Goal: Transaction & Acquisition: Purchase product/service

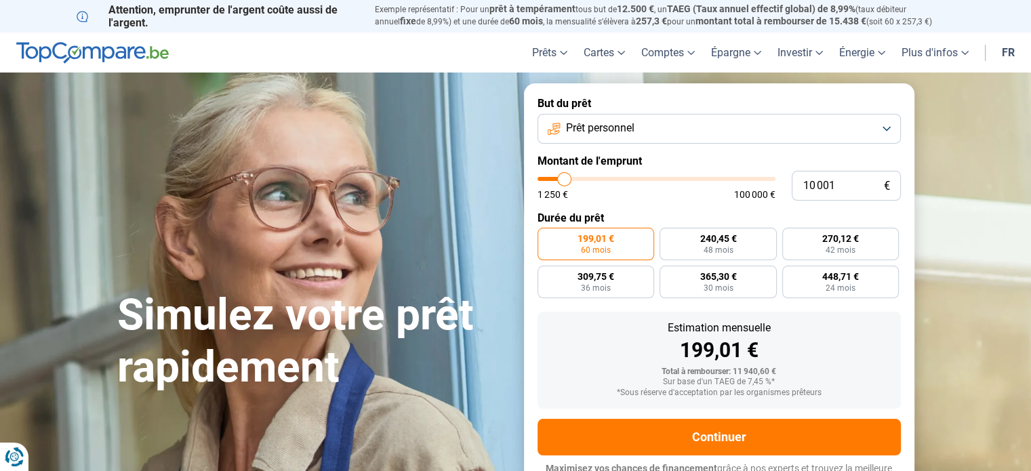
click at [889, 130] on button "Prêt personnel" at bounding box center [719, 129] width 363 height 30
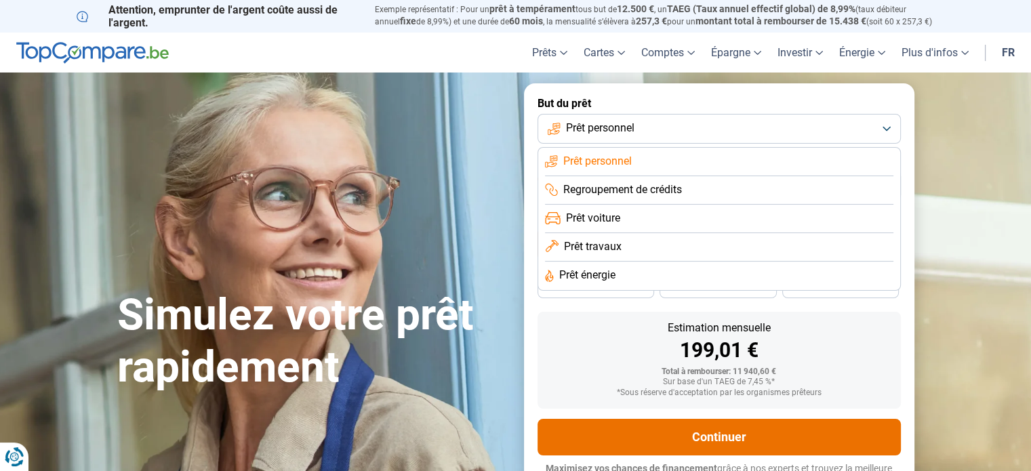
click at [761, 433] on button "Continuer" at bounding box center [719, 437] width 363 height 37
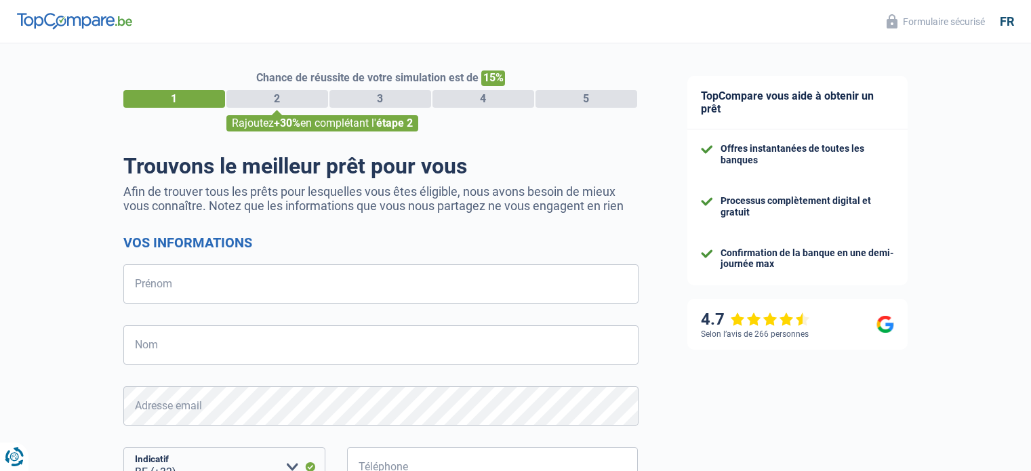
select select "32"
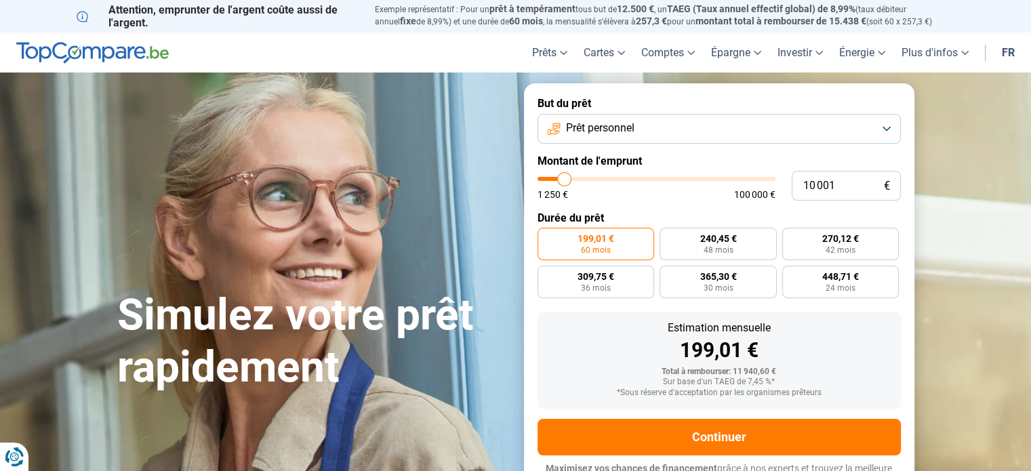
type input "10 250"
type input "10250"
type input "11 500"
type input "11500"
type input "12 000"
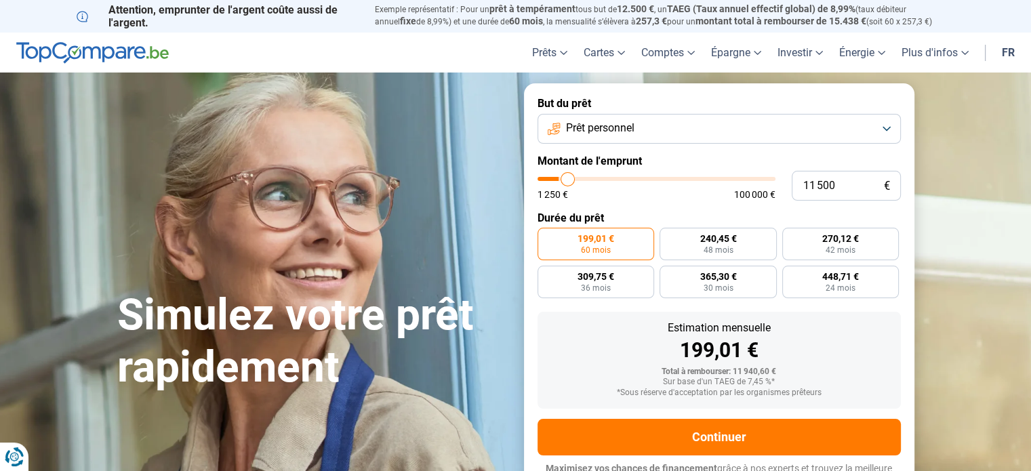
type input "12000"
type input "12 500"
type input "12500"
type input "13 250"
type input "13250"
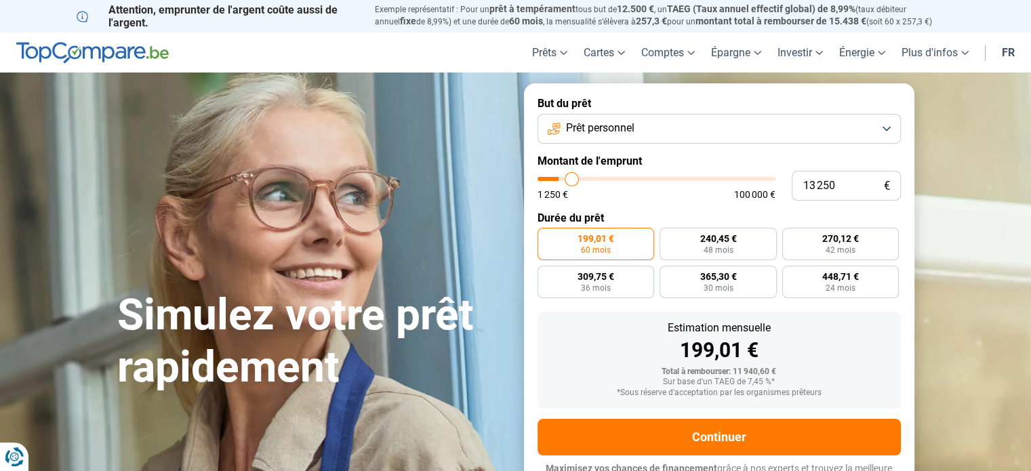
type input "14 250"
type input "14250"
type input "14 500"
type input "14500"
type input "14 750"
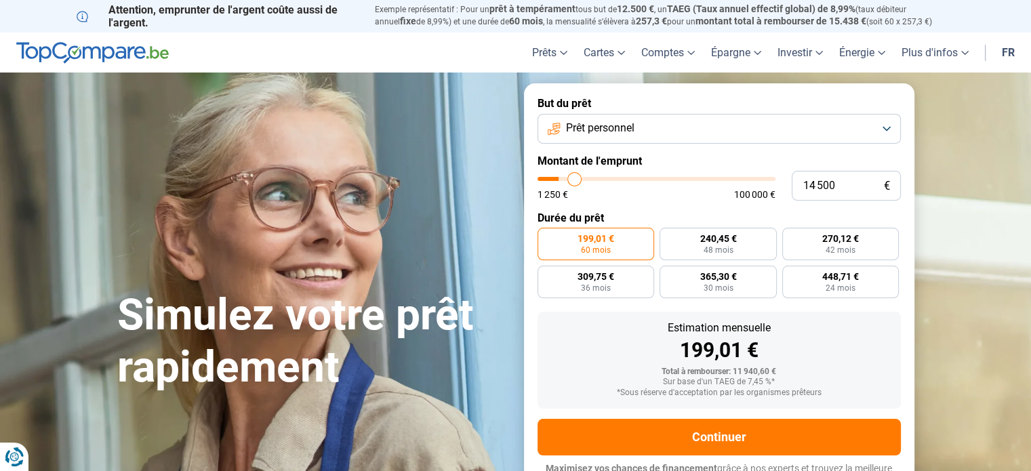
type input "14750"
type input "15 250"
type input "15250"
type input "16 000"
type input "16000"
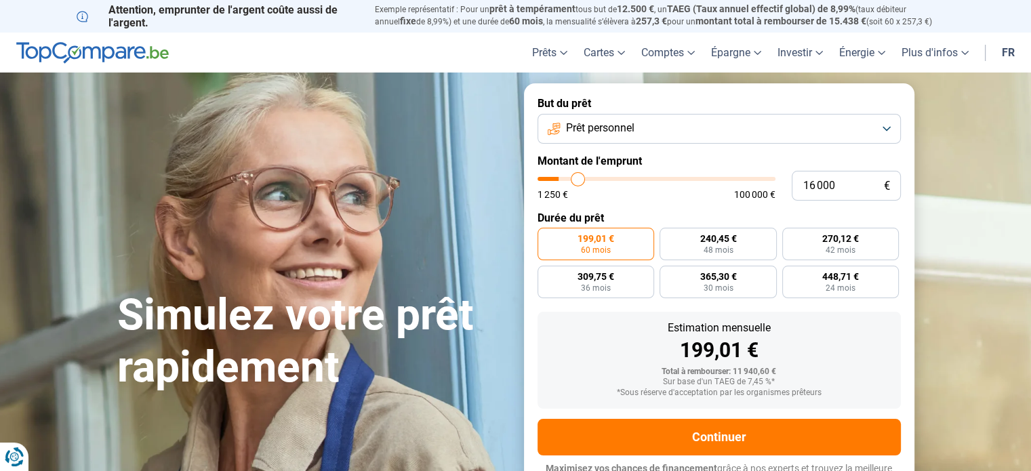
type input "16 500"
type input "16500"
type input "16 750"
type input "16750"
type input "17 000"
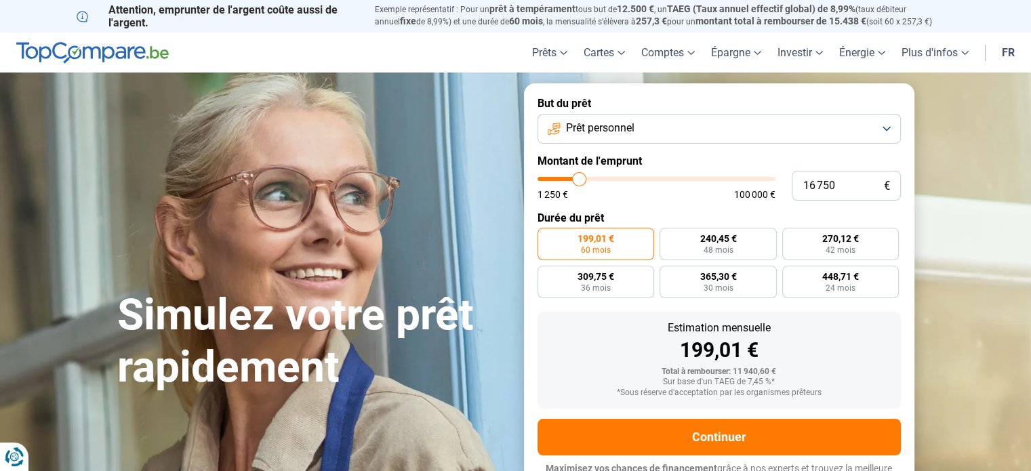
type input "17000"
type input "17 500"
type input "17500"
type input "18 000"
type input "18000"
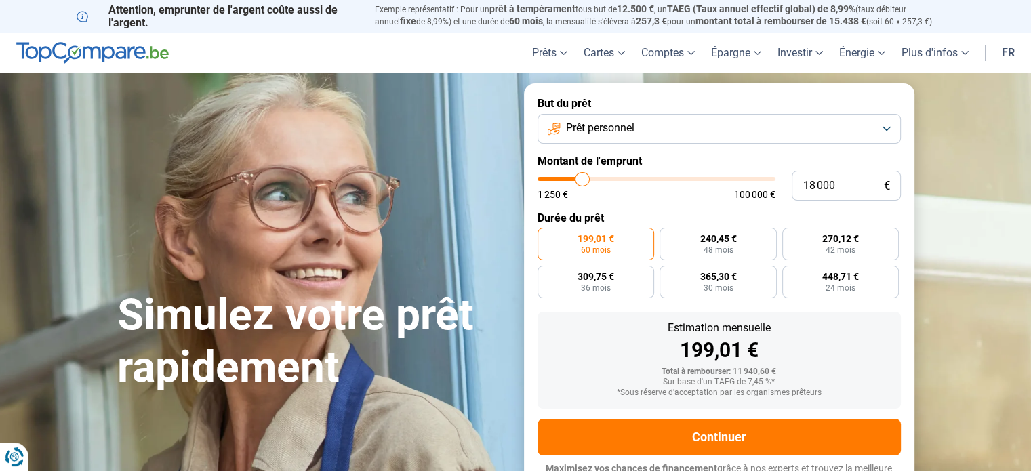
type input "18 500"
type input "18500"
type input "18 750"
type input "18750"
type input "19 250"
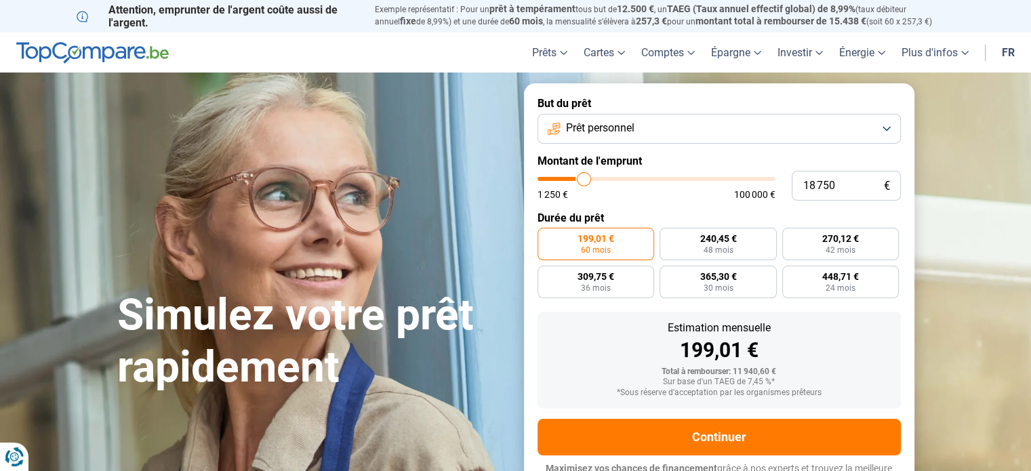
type input "19250"
type input "19 750"
type input "19750"
type input "20 250"
type input "20250"
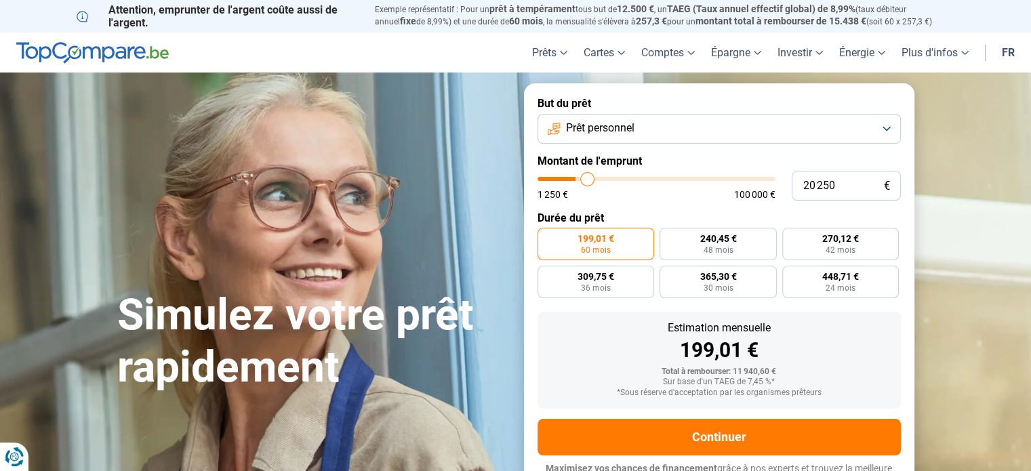
type input "20 500"
type input "20500"
type input "21 000"
type input "21000"
type input "21 250"
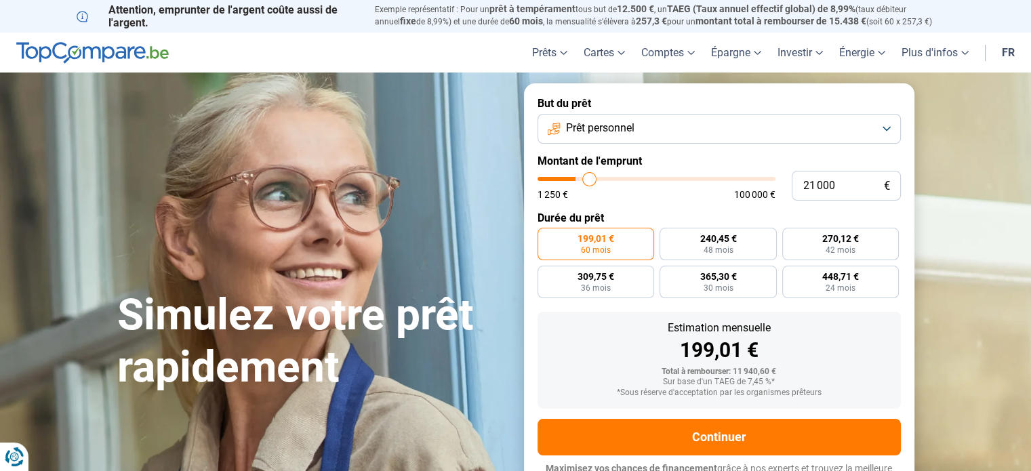
type input "21250"
type input "21 750"
type input "21750"
type input "22 250"
type input "22250"
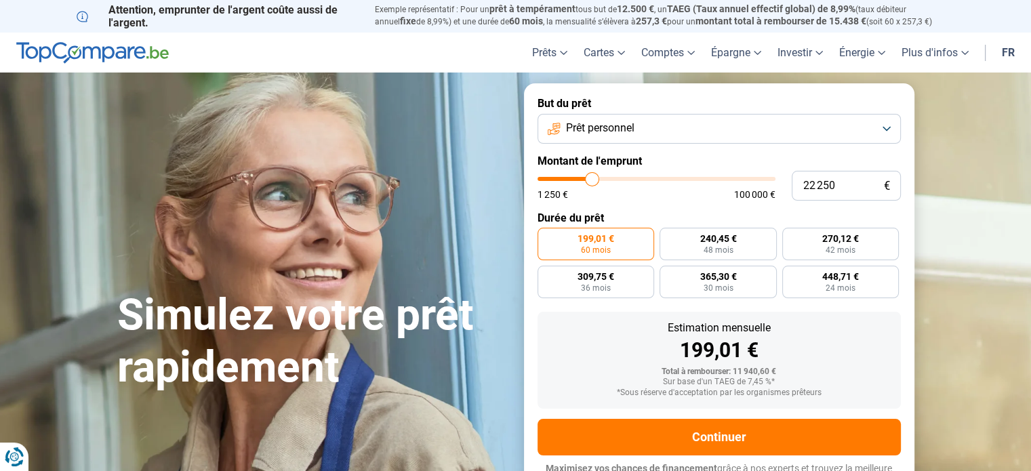
type input "23 000"
type input "23000"
type input "23 500"
type input "23500"
type input "24 250"
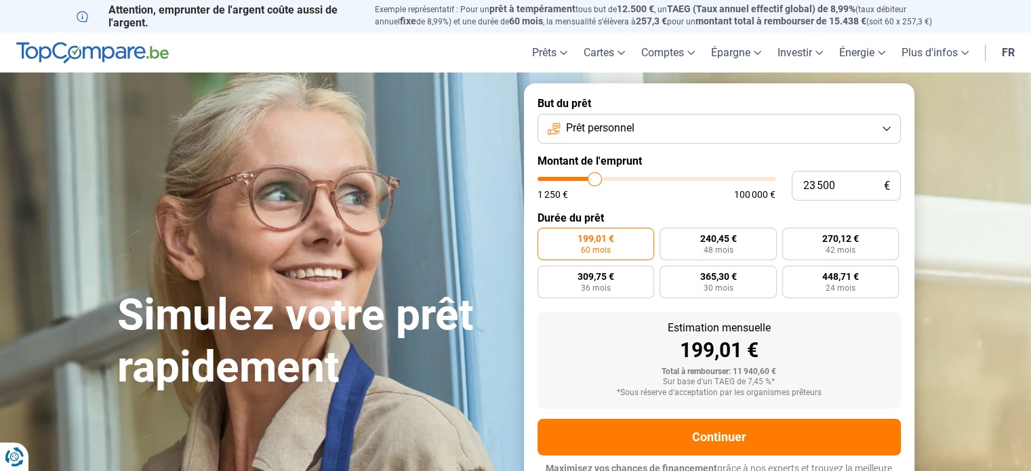
type input "24250"
type input "24 750"
type input "24750"
type input "25 250"
type input "25250"
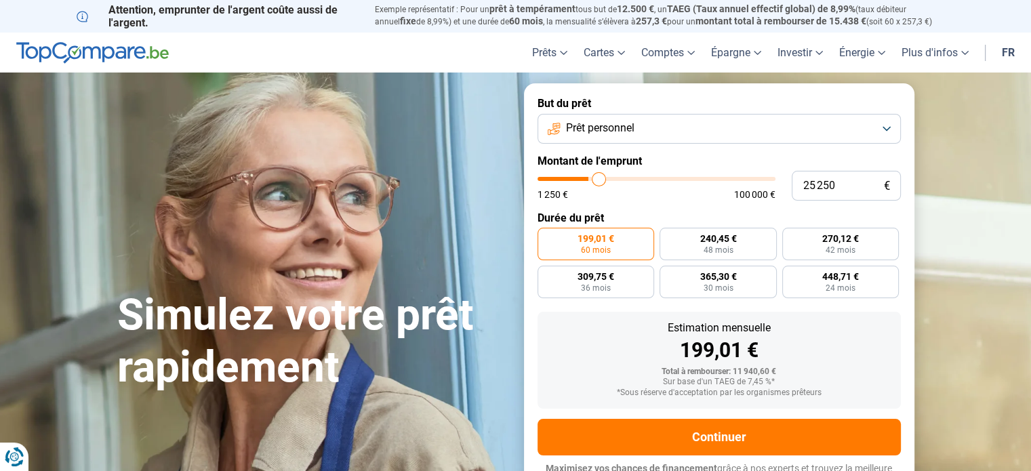
type input "26 000"
type input "26000"
type input "27 000"
type input "27000"
type input "27 500"
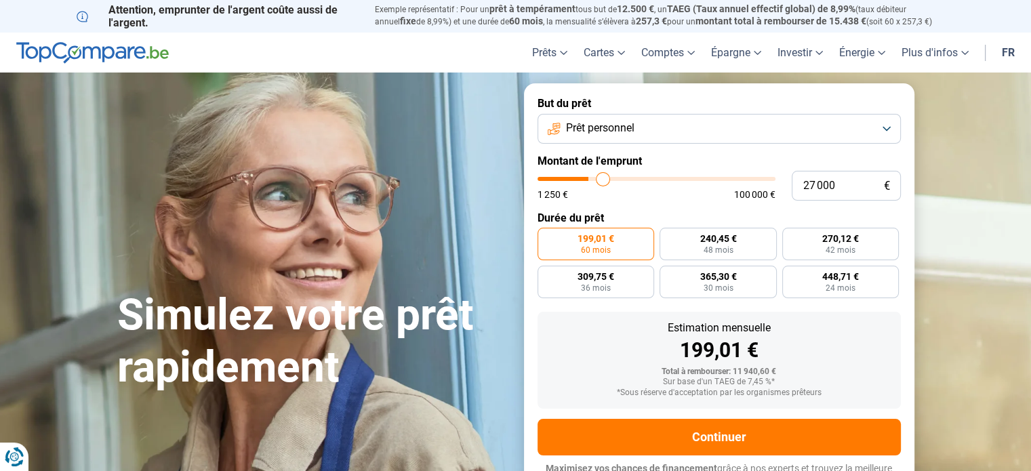
type input "27500"
type input "28 250"
type input "28250"
type input "28 750"
type input "28750"
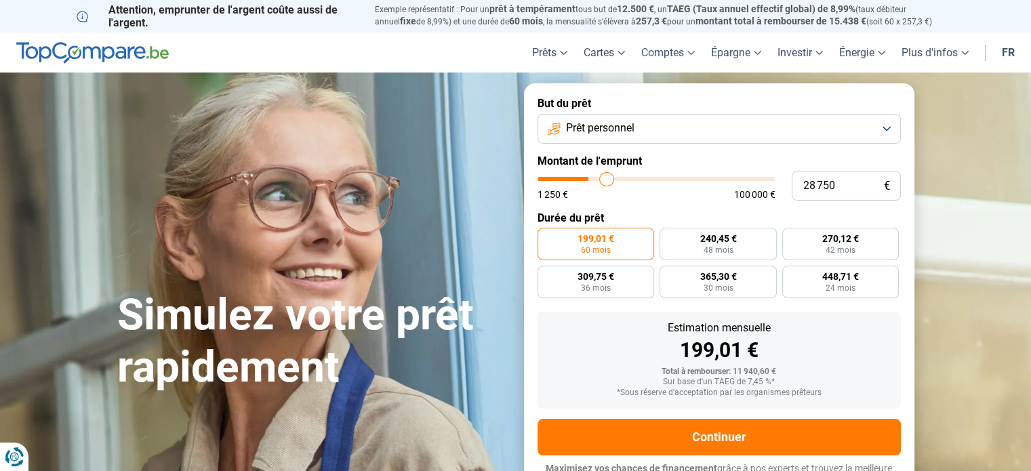
type input "29 750"
type input "29750"
type input "30 250"
type input "30250"
type input "31 250"
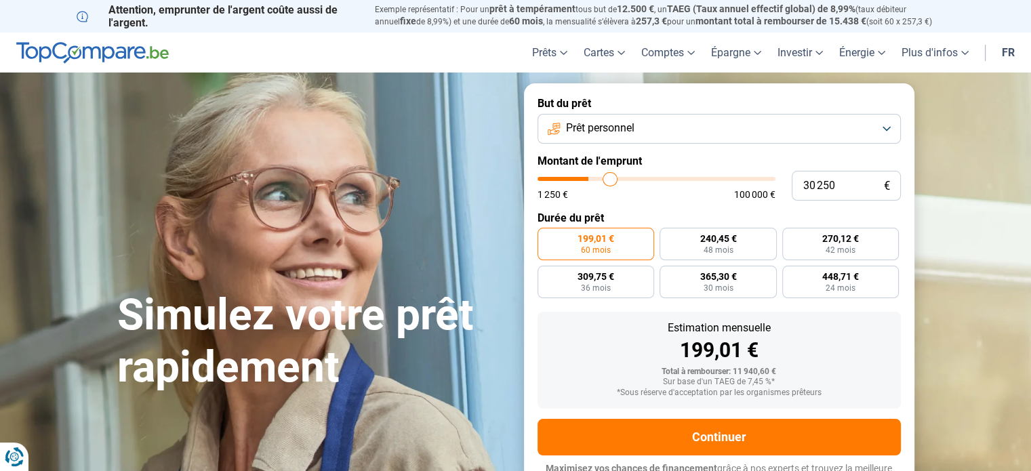
type input "31250"
type input "31 500"
type input "31500"
type input "32 250"
type input "32250"
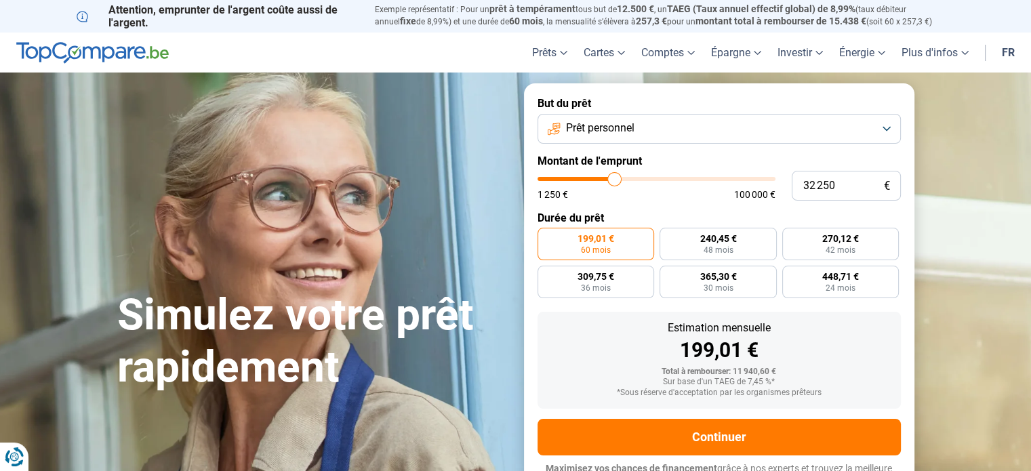
type input "33 000"
type input "33000"
type input "33 250"
type input "33250"
type input "34 000"
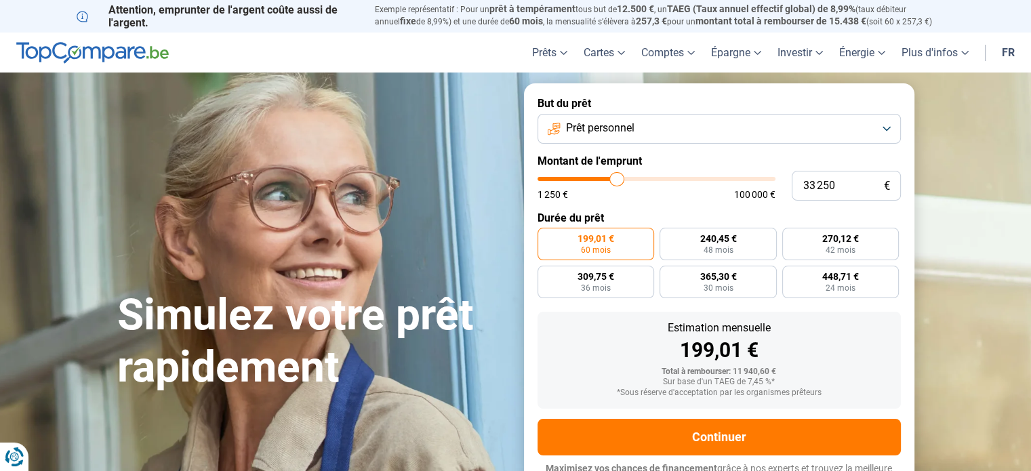
type input "34000"
type input "34 500"
type input "34500"
type input "34 750"
type input "34750"
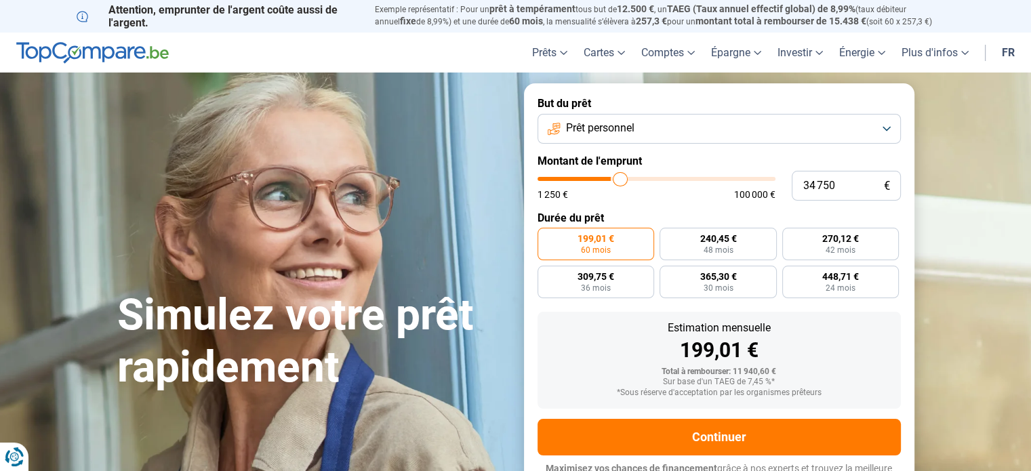
type input "35 250"
type input "35250"
type input "35 750"
type input "35750"
type input "36 500"
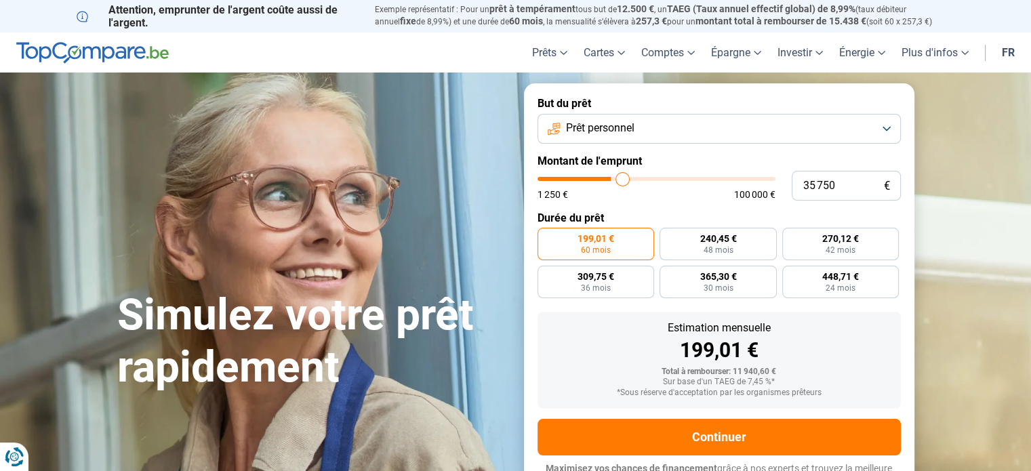
type input "36500"
type input "36 750"
type input "36750"
type input "37 250"
type input "37250"
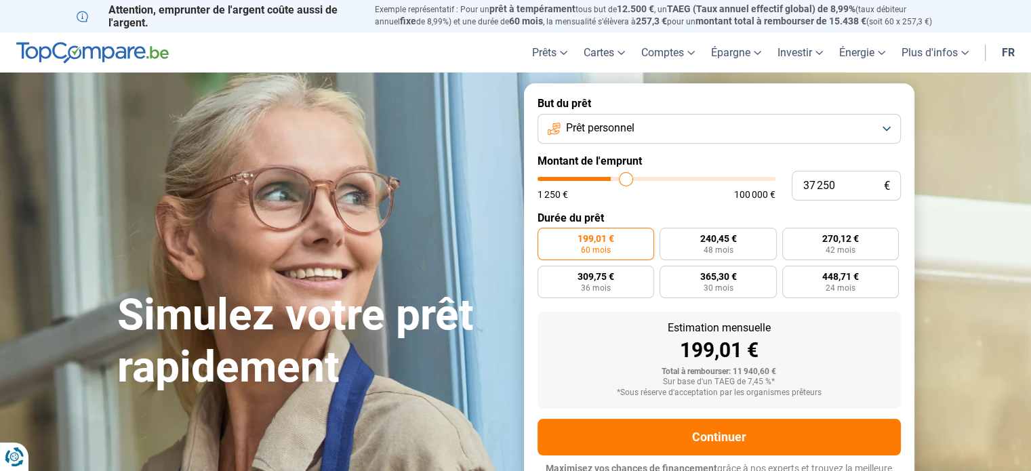
type input "37 750"
type input "37750"
type input "38 000"
type input "38000"
type input "38 250"
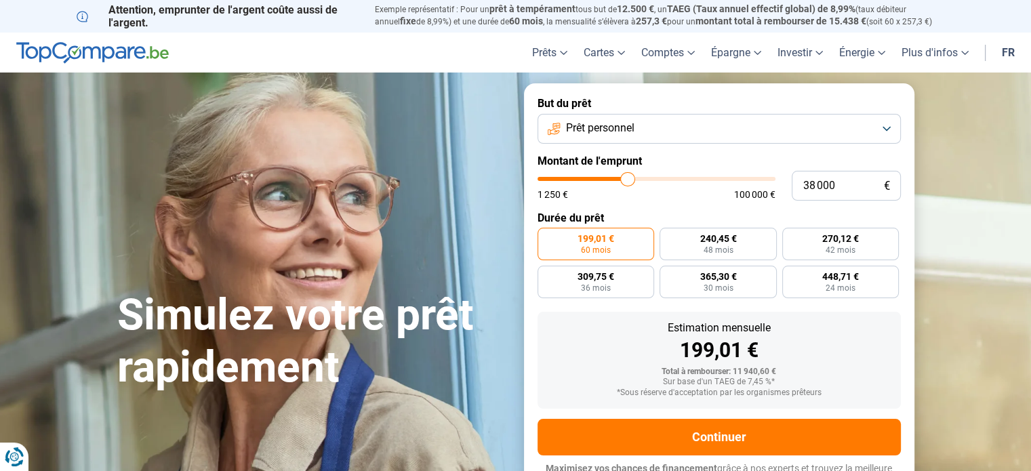
type input "38250"
type input "38 750"
type input "38750"
type input "39 250"
type input "39250"
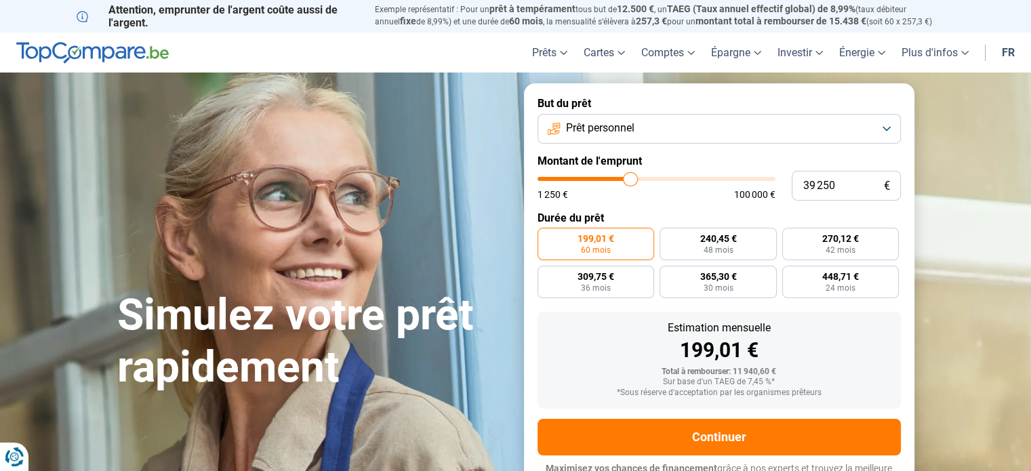
type input "39 750"
type input "39750"
type input "40 000"
type input "40000"
type input "40 250"
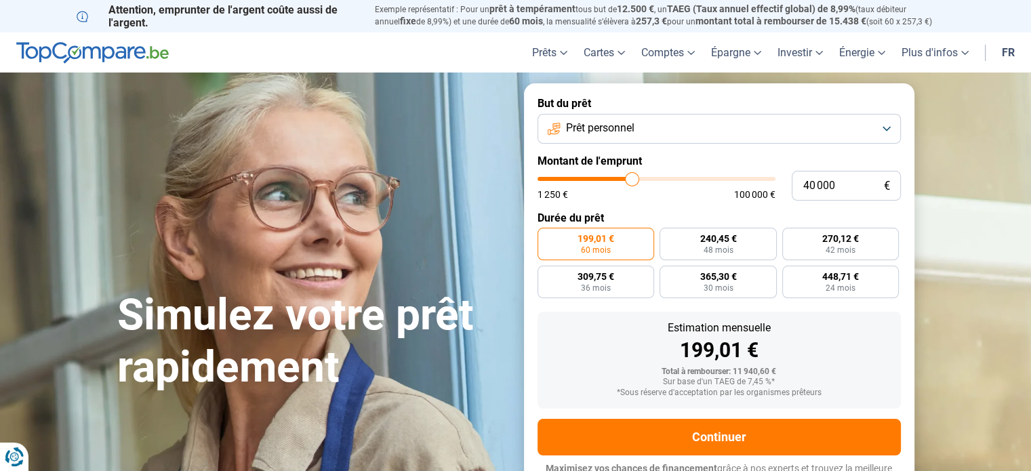
type input "40250"
type input "40 500"
type input "40500"
type input "40 750"
type input "40750"
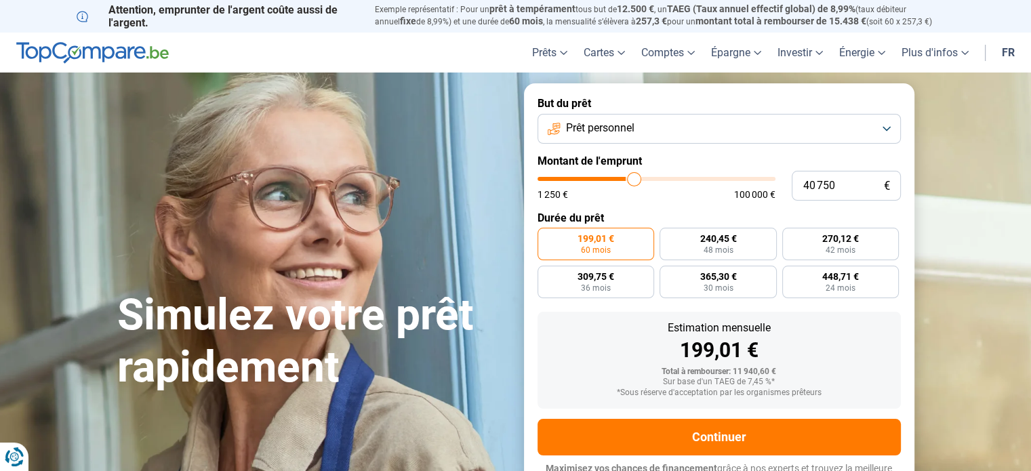
type input "41 000"
type input "41000"
type input "41 250"
type input "41250"
type input "41 750"
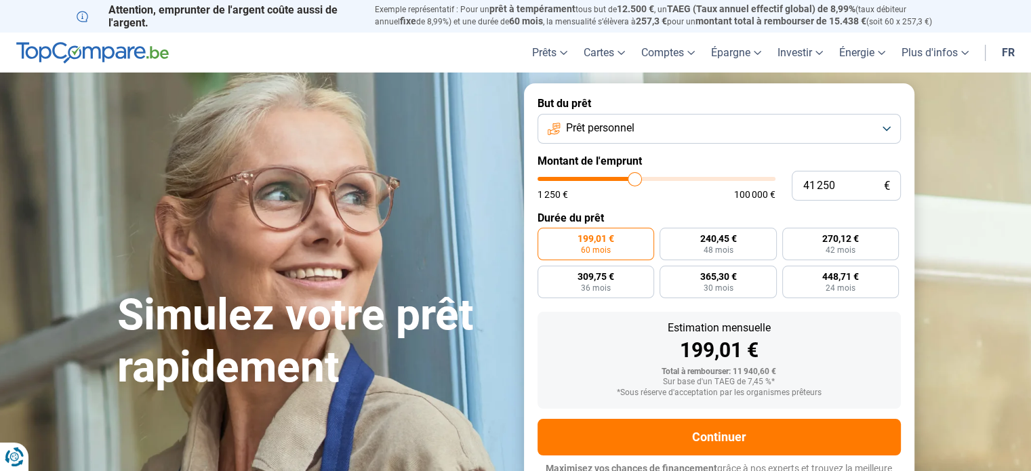
type input "41750"
type input "42 000"
type input "42000"
type input "42 250"
type input "42250"
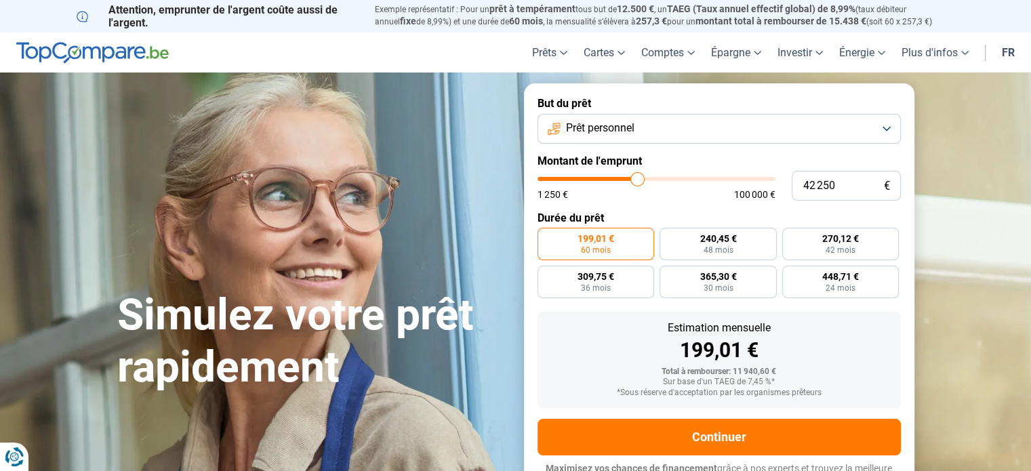
type input "42 750"
type input "42750"
type input "43 250"
type input "43250"
type input "43 750"
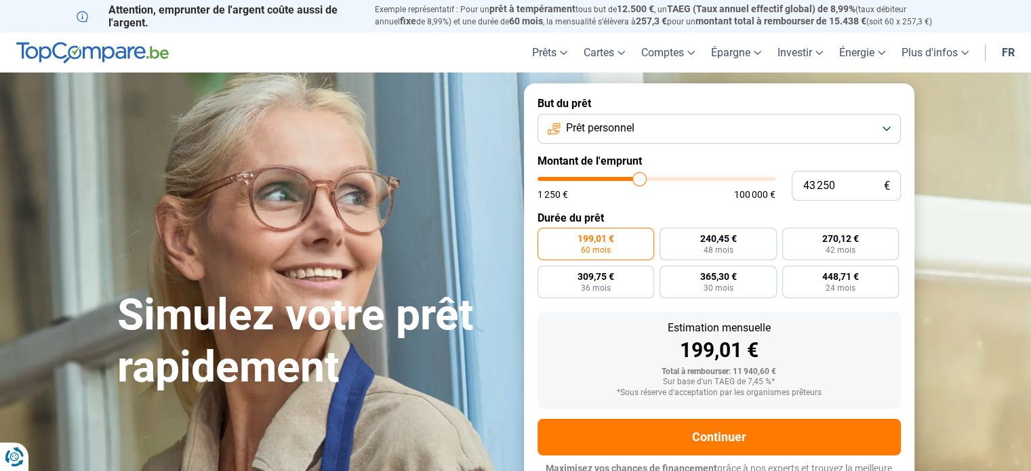
type input "43750"
type input "44 250"
type input "44250"
type input "44 500"
type input "44500"
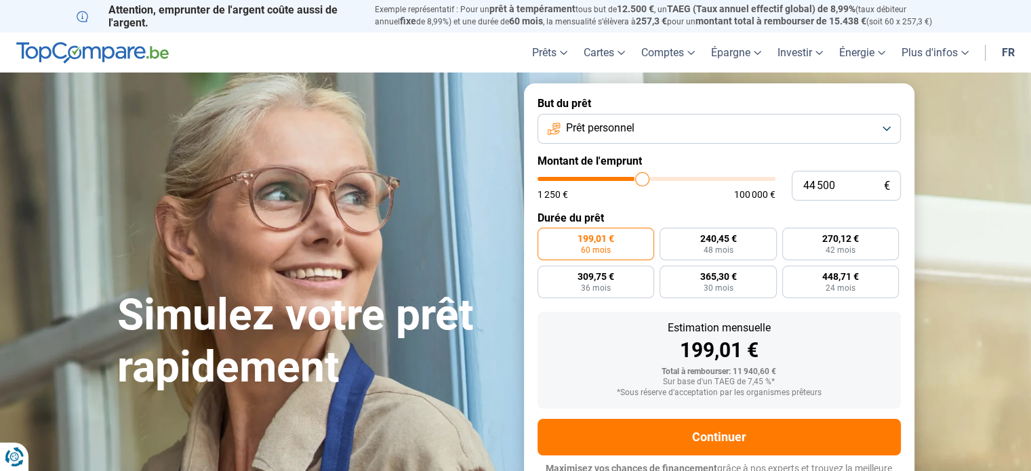
type input "45 000"
type input "45000"
type input "45 500"
type input "45500"
type input "45 750"
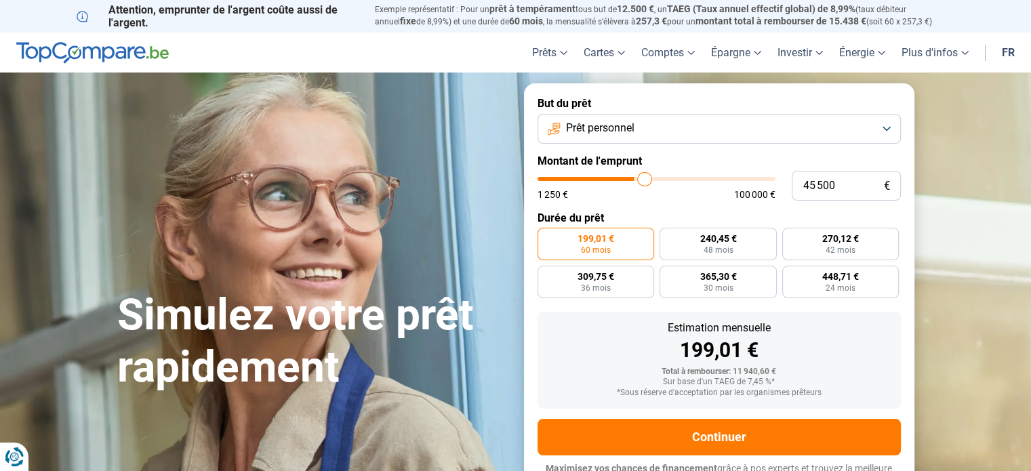
type input "45750"
type input "46 000"
type input "46000"
type input "46 250"
type input "46250"
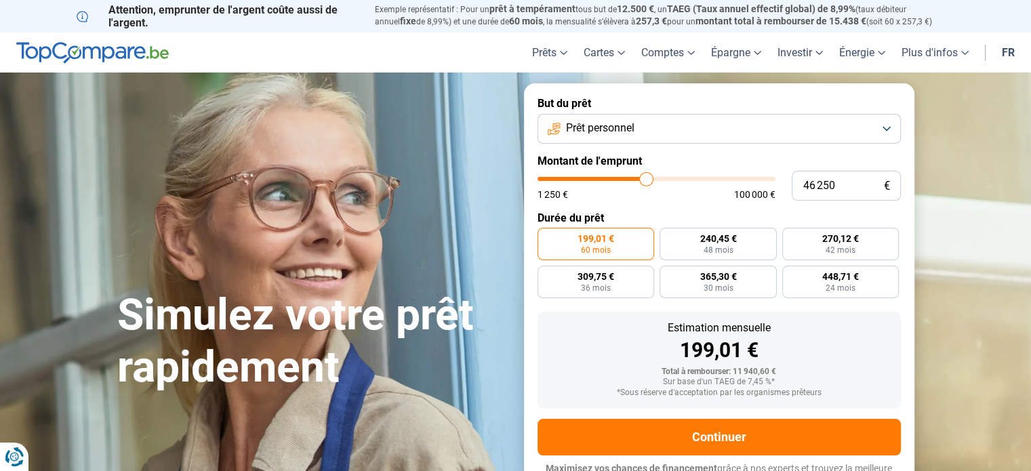
type input "46 750"
type input "46750"
type input "47 250"
type input "47250"
type input "48 000"
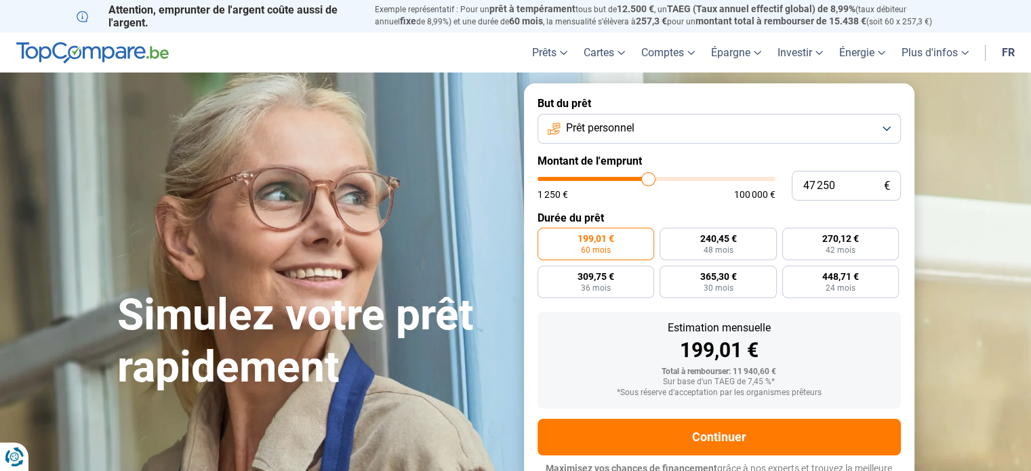
type input "48000"
type input "48 250"
type input "48250"
type input "48 500"
type input "48500"
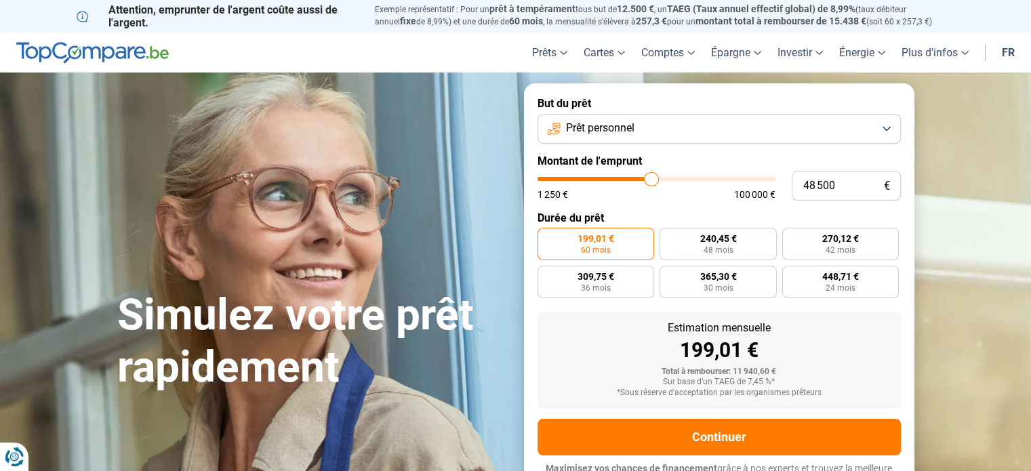
type input "49 000"
type input "49000"
type input "49 500"
type input "49500"
type input "50 000"
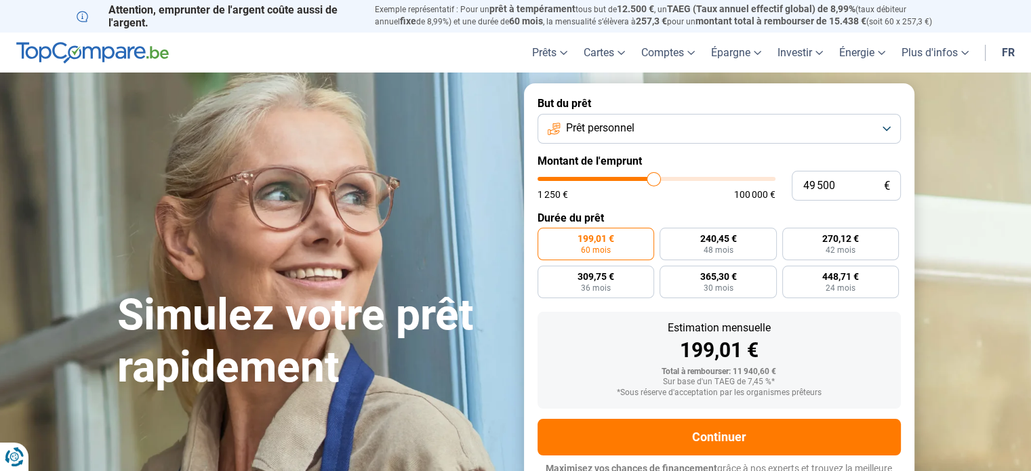
type input "50000"
type input "50 250"
type input "50250"
type input "50 500"
type input "50500"
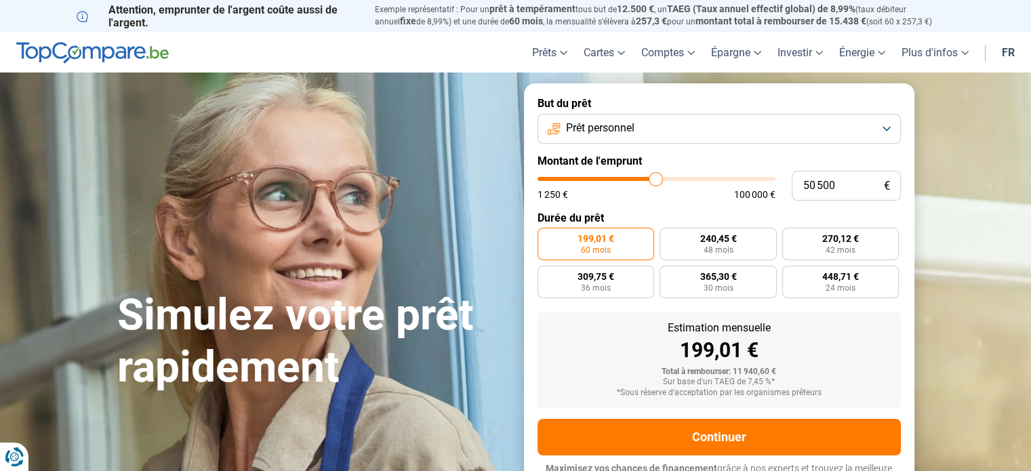
type input "50 750"
type input "50750"
type input "51 000"
type input "51000"
type input "51 250"
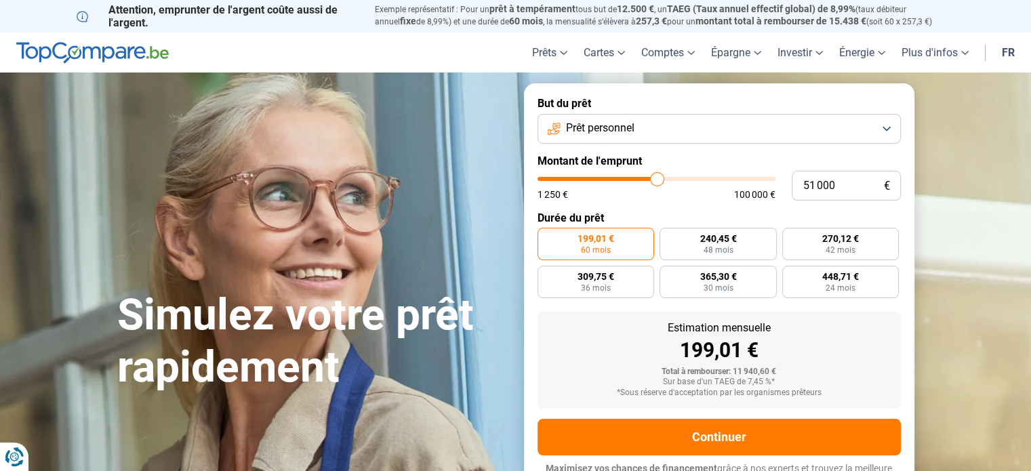
type input "51250"
type input "51 500"
type input "51500"
type input "51 750"
type input "51750"
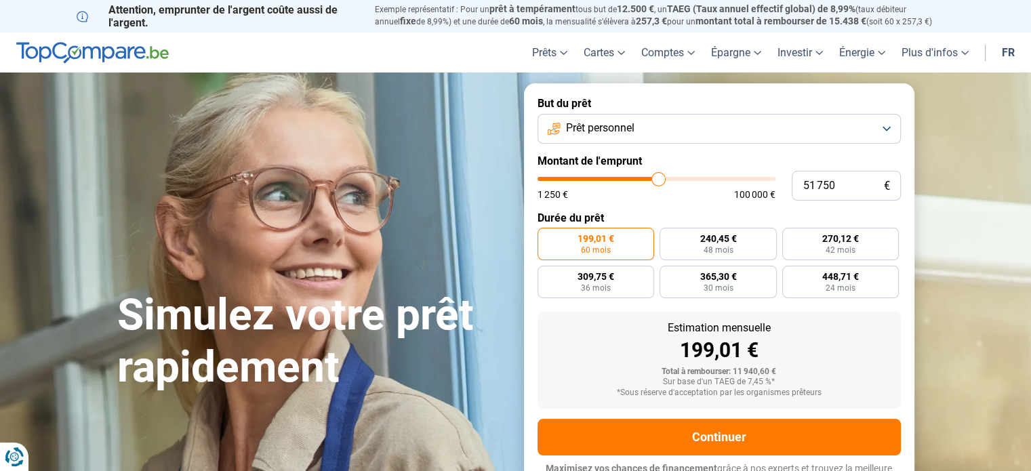
type input "52 000"
type input "52000"
type input "52 250"
type input "52250"
type input "52 500"
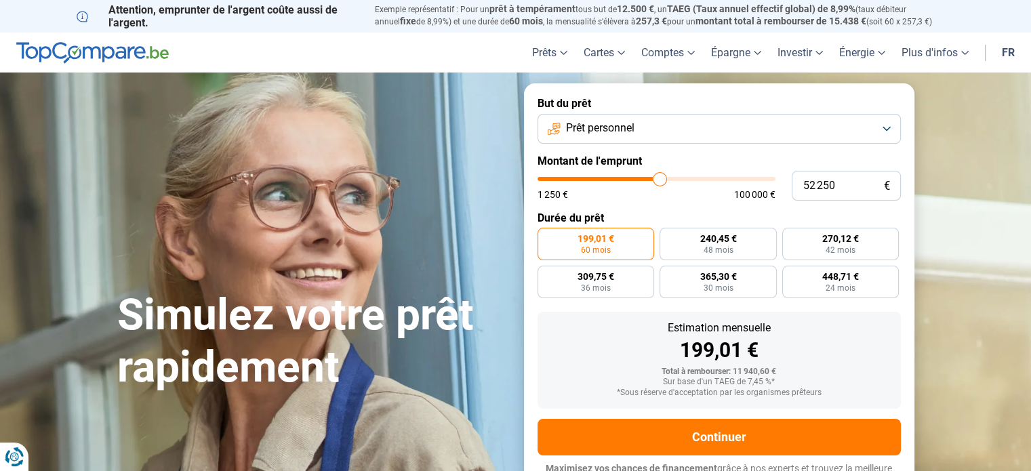
type input "52500"
type input "53 000"
type input "53000"
type input "53 500"
type input "53500"
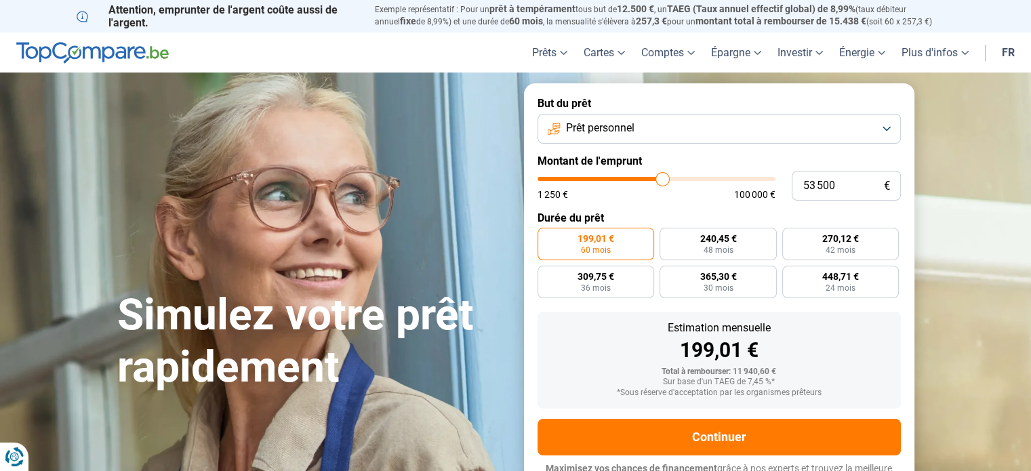
type input "53 750"
type input "53750"
type input "54 250"
type input "54250"
type input "54 500"
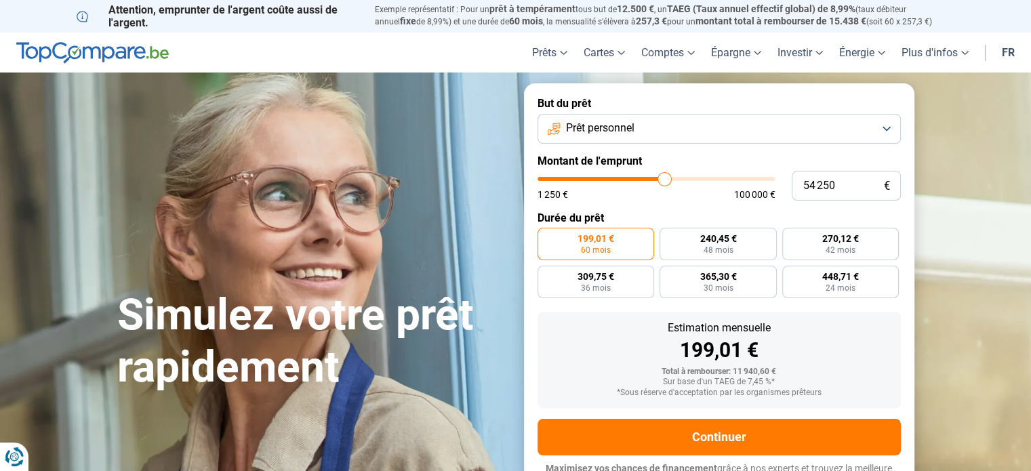
type input "54500"
type input "54 750"
type input "54750"
type input "55 000"
type input "55000"
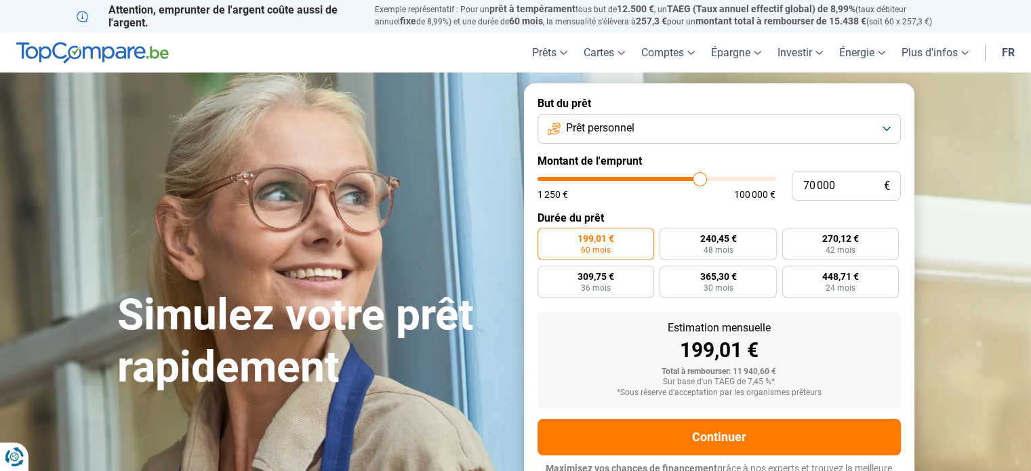
drag, startPoint x: 563, startPoint y: 181, endPoint x: 700, endPoint y: 165, distance: 137.1
click at [700, 177] on input "range" at bounding box center [657, 179] width 238 height 4
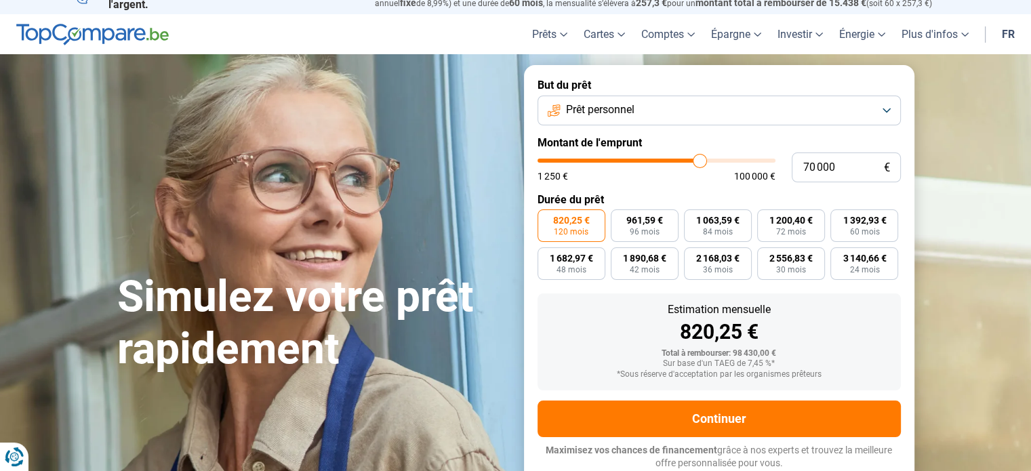
scroll to position [430, 0]
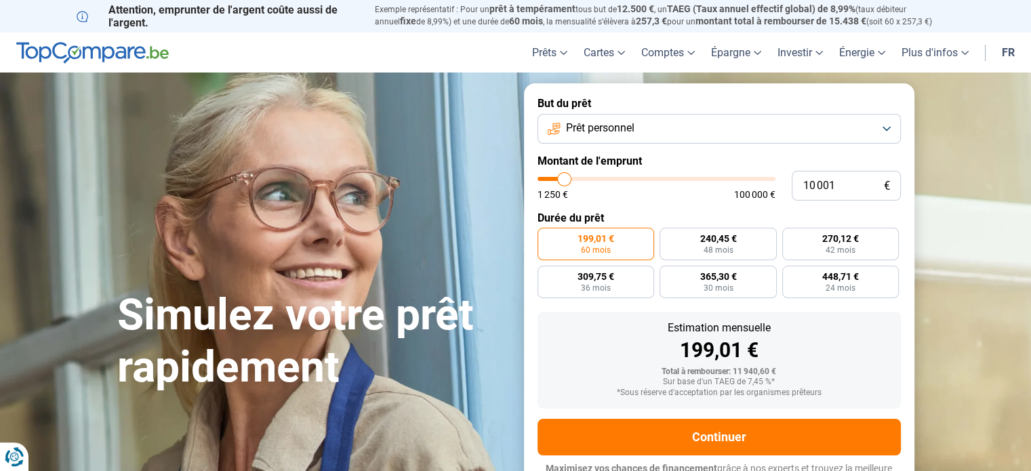
type input "35 750"
type input "35750"
click at [622, 178] on input "range" at bounding box center [657, 179] width 238 height 4
radio input "false"
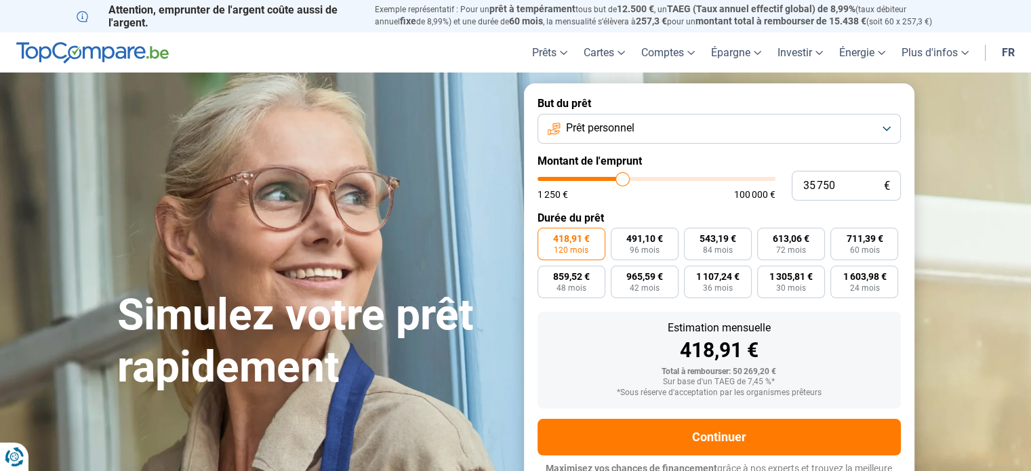
scroll to position [18, 0]
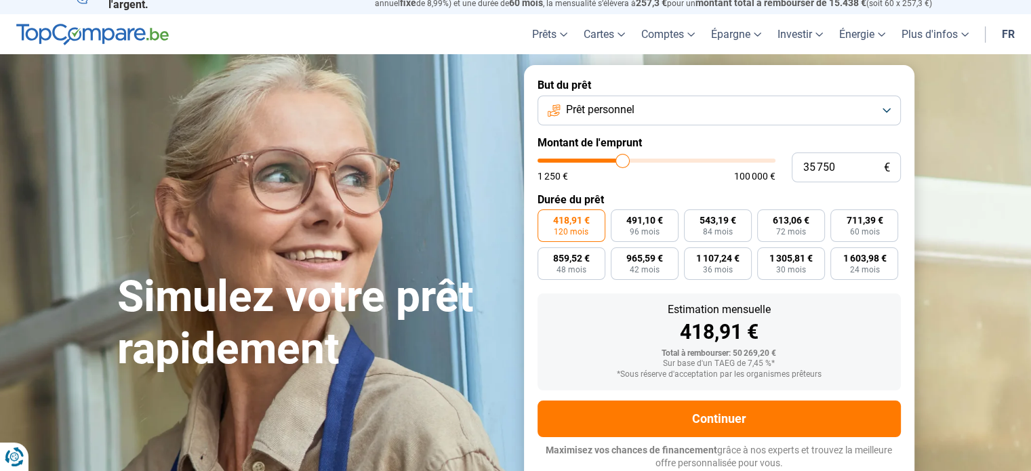
click at [885, 109] on button "Prêt personnel" at bounding box center [719, 111] width 363 height 30
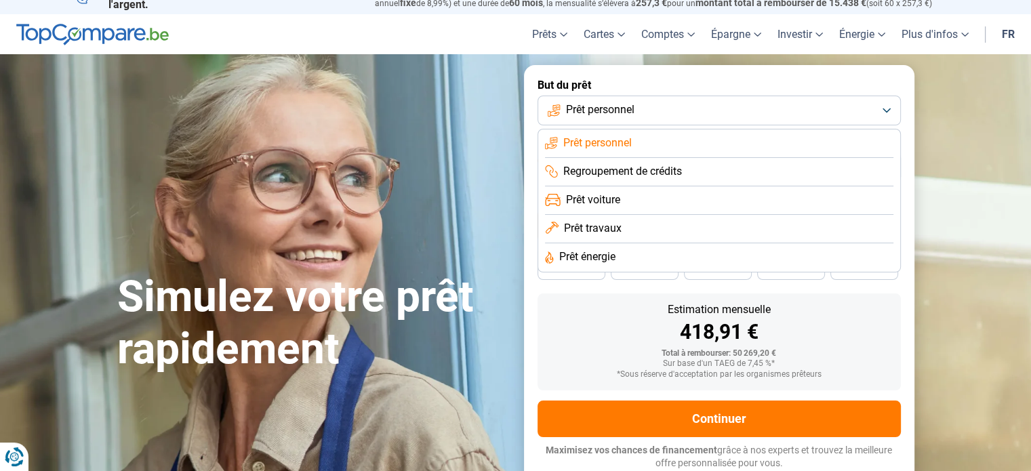
click at [976, 260] on section "Simulez votre prêt rapidement Simulez votre prêt rapidement But du prêt Prêt pe…" at bounding box center [515, 274] width 1031 height 440
